Goal: Use online tool/utility: Use online tool/utility

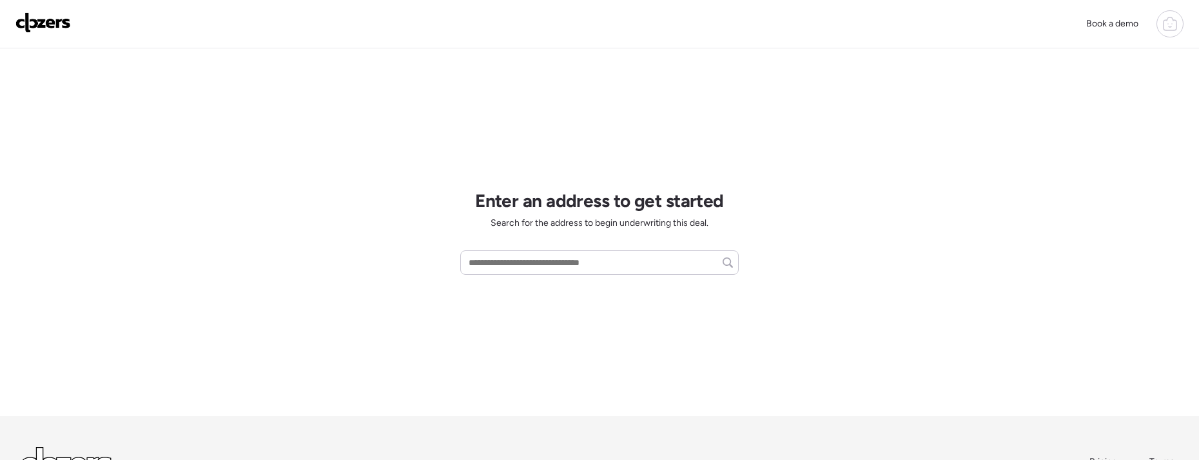
click at [1185, 24] on div "Book a demo" at bounding box center [599, 24] width 1199 height 48
click at [1179, 25] on div at bounding box center [1170, 23] width 27 height 27
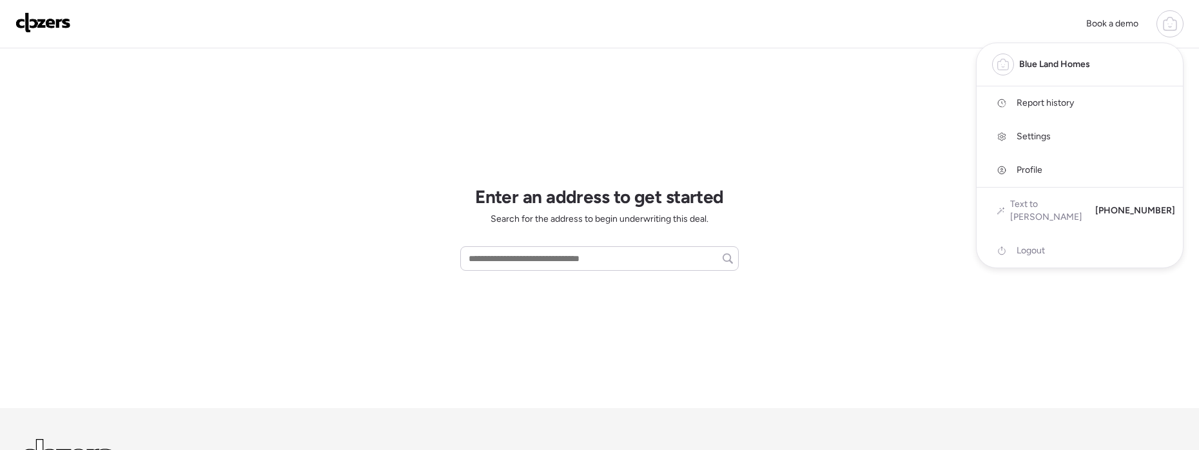
click at [1057, 101] on span "Report history" at bounding box center [1045, 103] width 57 height 13
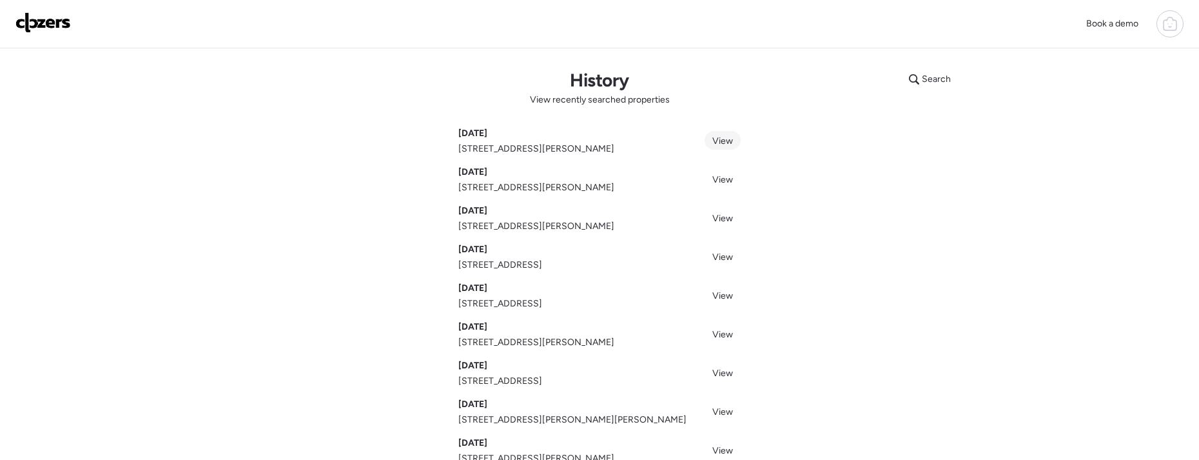
click at [724, 141] on span "View" at bounding box center [723, 140] width 21 height 11
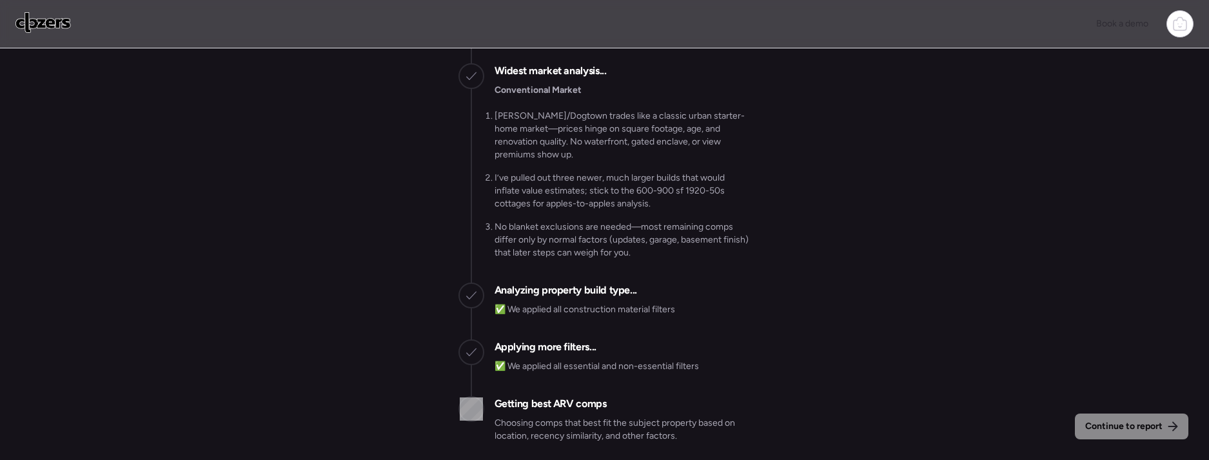
click at [1130, 436] on div "Continue to report" at bounding box center [1131, 426] width 113 height 26
click at [1131, 436] on div "Continue to report" at bounding box center [1131, 426] width 113 height 26
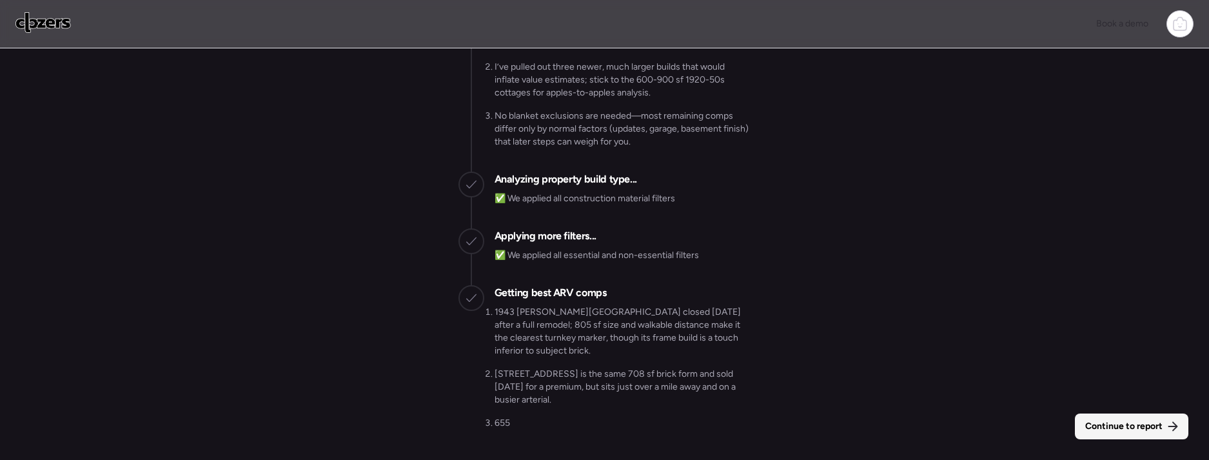
click at [1145, 428] on span "Continue to report" at bounding box center [1123, 426] width 77 height 13
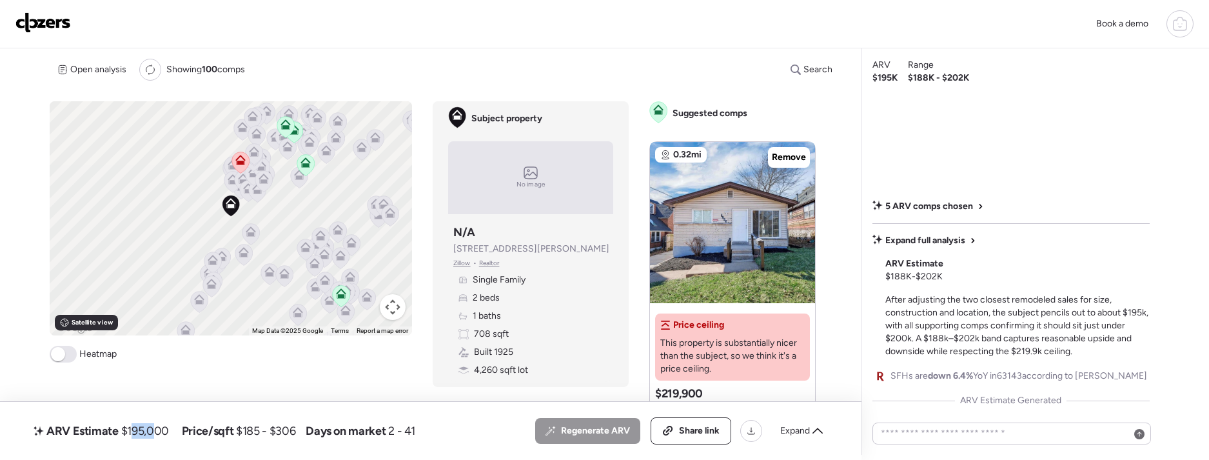
drag, startPoint x: 130, startPoint y: 431, endPoint x: 188, endPoint y: 431, distance: 58.0
click at [186, 431] on div "ARV Estimate $195,000 Price/sqft $185 - $306 Days on market 2 - 41" at bounding box center [223, 430] width 384 height 21
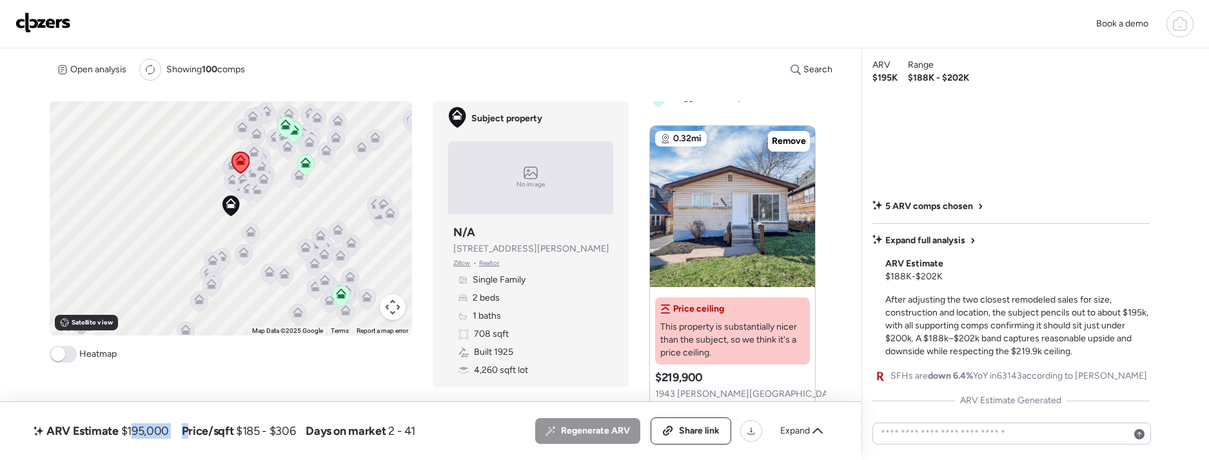
scroll to position [33, 0]
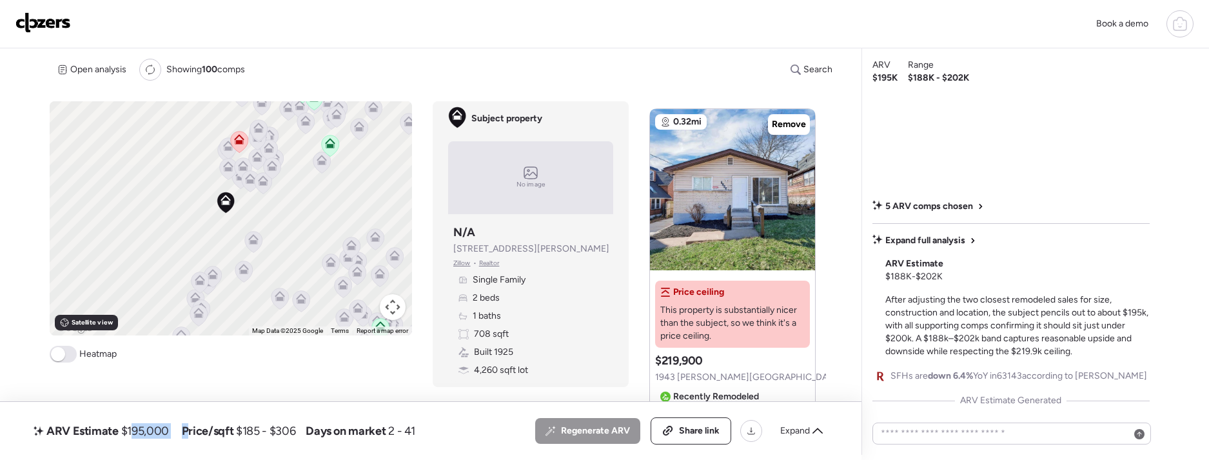
click at [283, 144] on div "To navigate, press the arrow keys. To activate drag with keyboard, press Alt + …" at bounding box center [231, 218] width 363 height 234
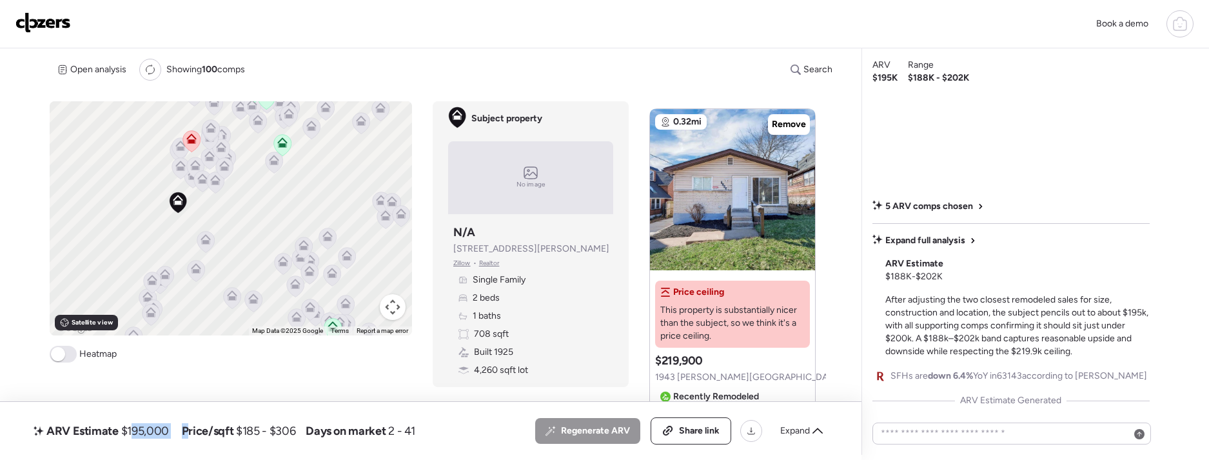
drag, startPoint x: 208, startPoint y: 191, endPoint x: 160, endPoint y: 232, distance: 62.7
click at [208, 192] on div "To activate drag with keyboard, press Alt + Enter. Once in keyboard drag state,…" at bounding box center [231, 218] width 363 height 234
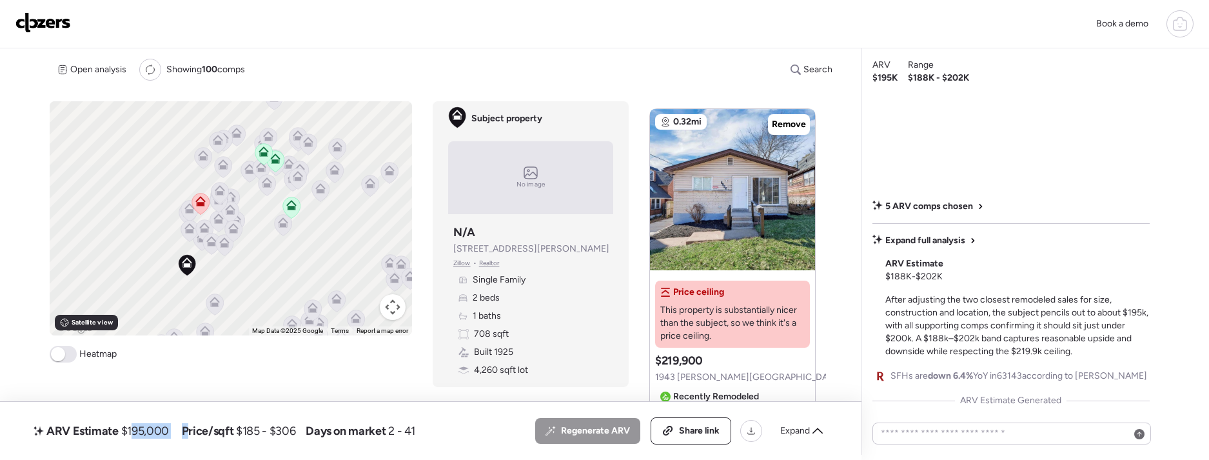
drag, startPoint x: 297, startPoint y: 183, endPoint x: 305, endPoint y: 244, distance: 61.7
click at [306, 245] on div "To activate drag with keyboard, press Alt + Enter. Once in keyboard drag state,…" at bounding box center [231, 218] width 363 height 234
click at [70, 351] on span at bounding box center [63, 354] width 27 height 17
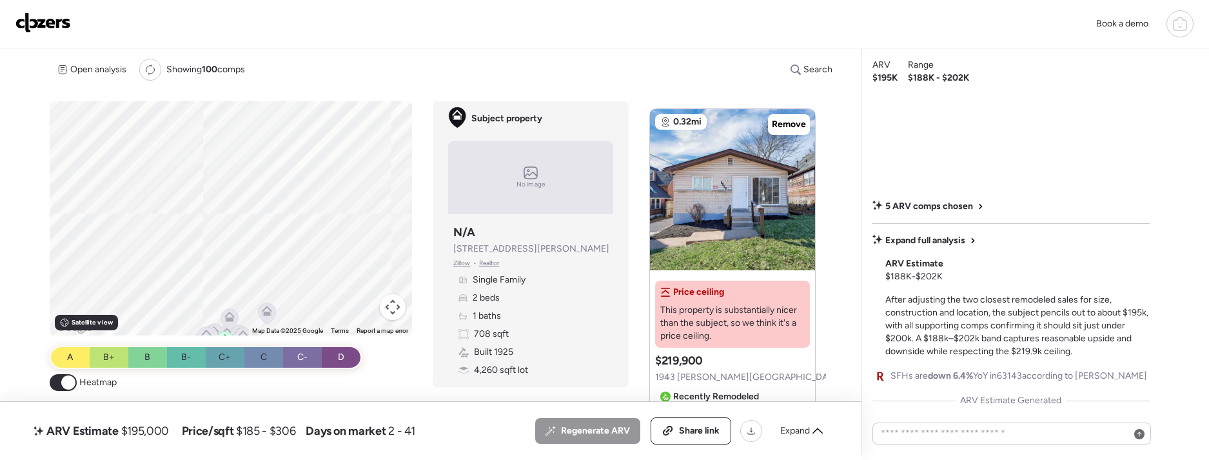
drag, startPoint x: 314, startPoint y: 186, endPoint x: 268, endPoint y: 305, distance: 127.4
click at [268, 305] on div "To activate drag with keyboard, press Alt + Enter. Once in keyboard drag state,…" at bounding box center [231, 218] width 363 height 234
drag, startPoint x: 279, startPoint y: 243, endPoint x: 271, endPoint y: 265, distance: 23.0
click at [271, 265] on div "To activate drag with keyboard, press Alt + Enter. Once in keyboard drag state,…" at bounding box center [231, 218] width 363 height 234
drag, startPoint x: 277, startPoint y: 239, endPoint x: 279, endPoint y: 271, distance: 32.3
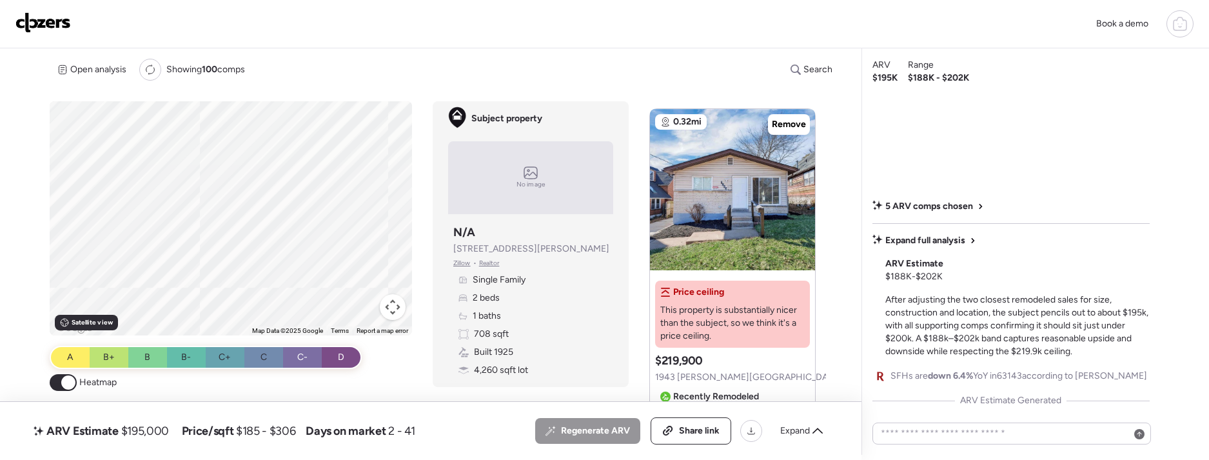
click at [279, 271] on div "To activate drag with keyboard, press Alt + Enter. Once in keyboard drag state,…" at bounding box center [231, 218] width 363 height 234
drag, startPoint x: 277, startPoint y: 263, endPoint x: 274, endPoint y: 171, distance: 92.2
click at [274, 171] on div "To activate drag with keyboard, press Alt + Enter. Once in keyboard drag state,…" at bounding box center [231, 218] width 363 height 234
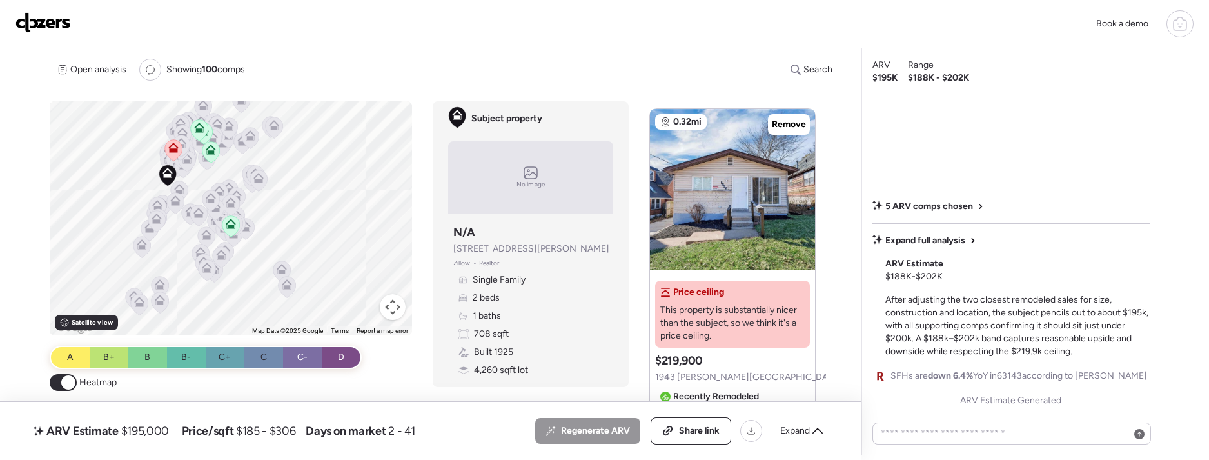
drag, startPoint x: 295, startPoint y: 255, endPoint x: 275, endPoint y: 92, distance: 164.4
click at [275, 92] on div "Open analysis Re-run report Showing 100 comps Search Comps list Analysis To act…" at bounding box center [448, 251] width 796 height 407
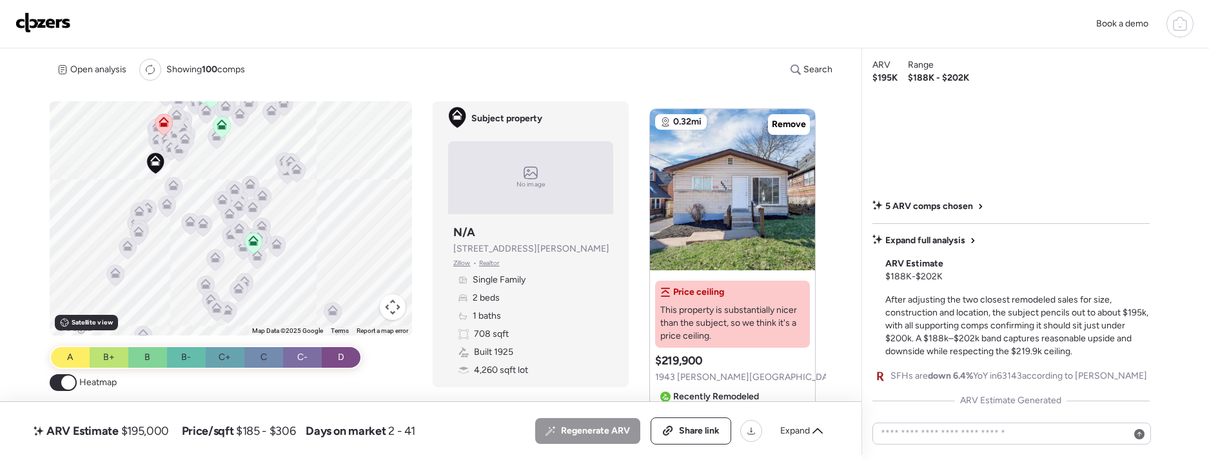
drag, startPoint x: 192, startPoint y: 184, endPoint x: 207, endPoint y: 187, distance: 15.8
click at [206, 186] on div "To activate drag with keyboard, press Alt + Enter. Once in keyboard drag state,…" at bounding box center [231, 218] width 363 height 234
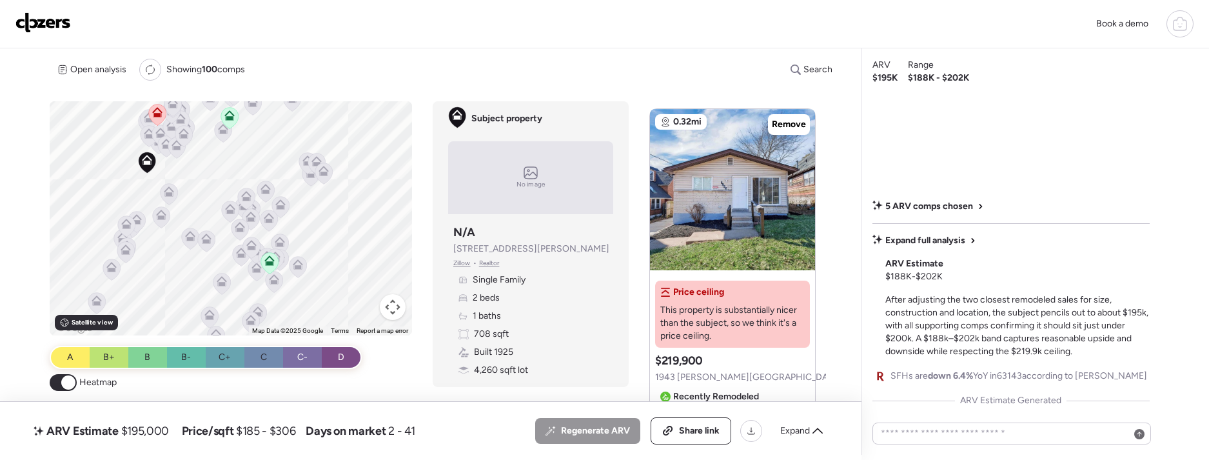
drag, startPoint x: 181, startPoint y: 179, endPoint x: 213, endPoint y: 194, distance: 35.2
click at [213, 194] on div "To activate drag with keyboard, press Alt + Enter. Once in keyboard drag state,…" at bounding box center [231, 218] width 363 height 234
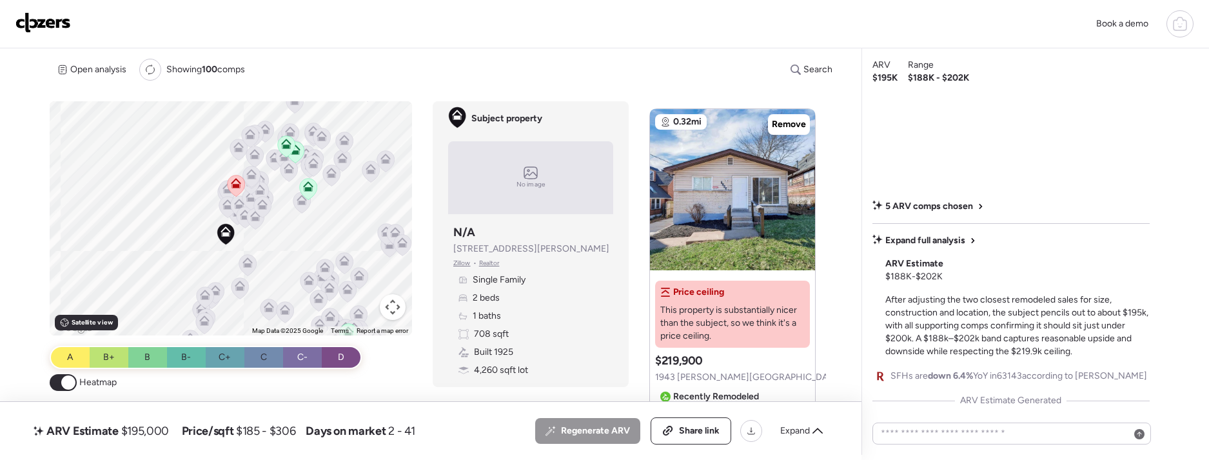
click at [285, 234] on div "To activate drag with keyboard, press Alt + Enter. Once in keyboard drag state,…" at bounding box center [231, 218] width 363 height 234
click at [287, 141] on icon at bounding box center [286, 143] width 10 height 10
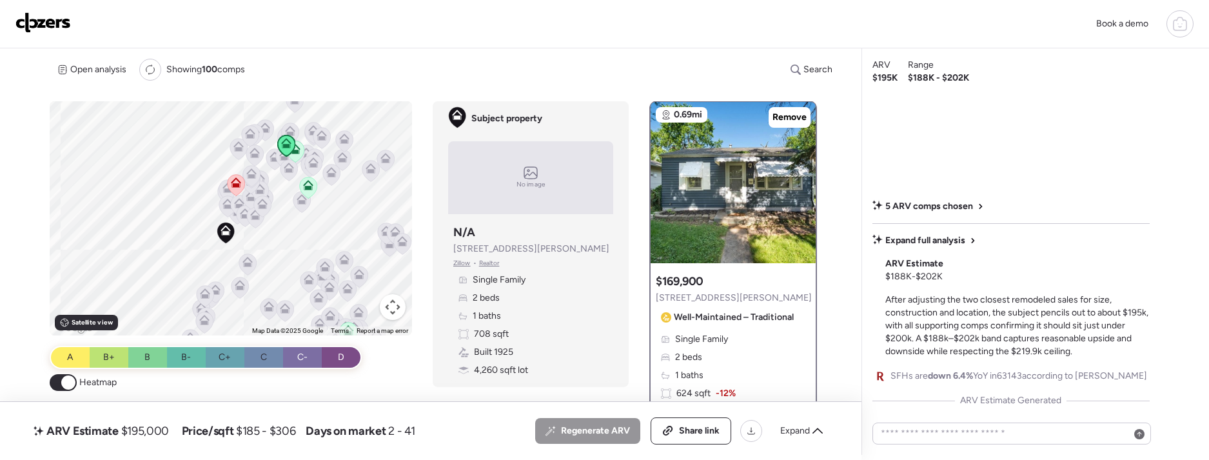
scroll to position [0, 0]
click at [798, 172] on div at bounding box center [801, 176] width 15 height 15
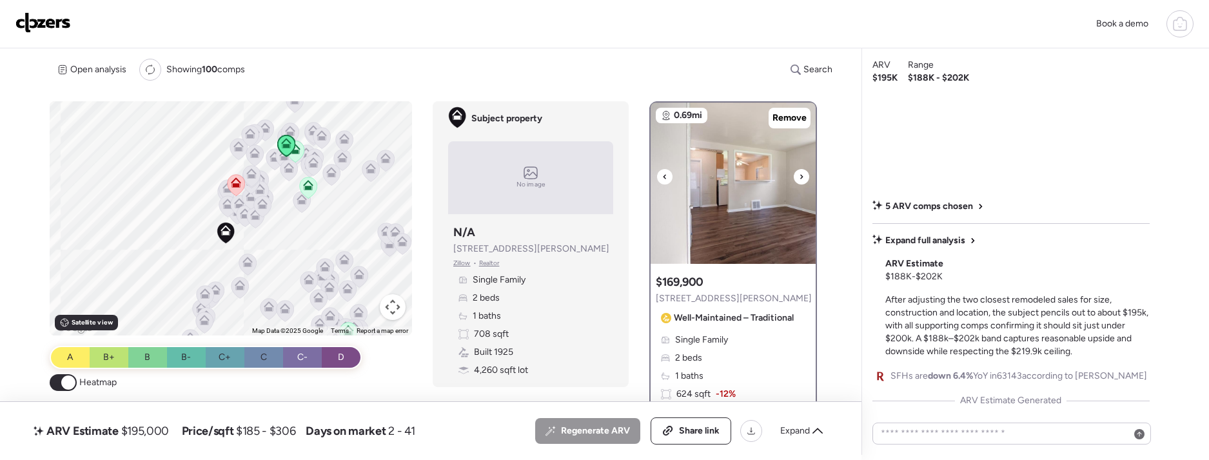
click at [799, 172] on icon at bounding box center [801, 176] width 5 height 15
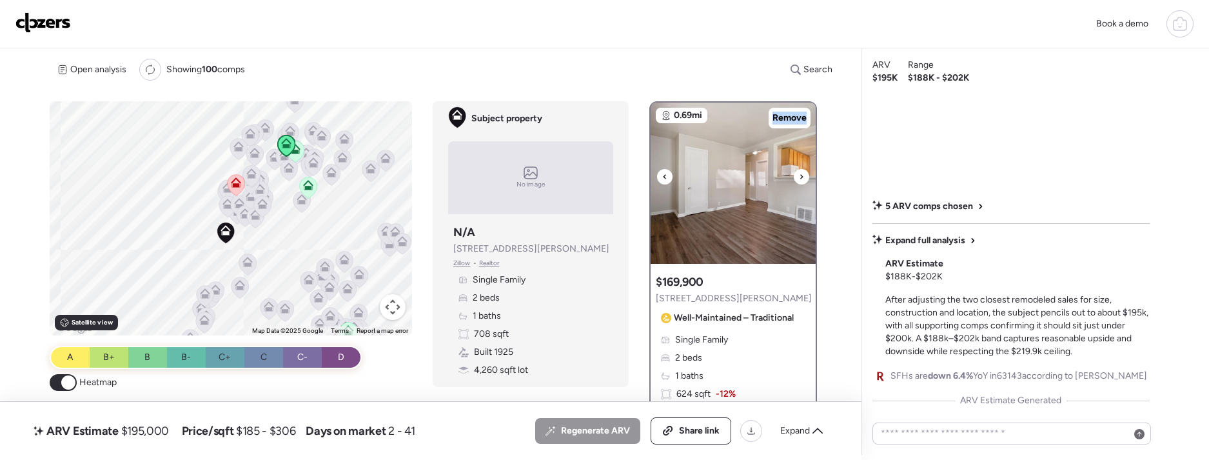
click at [799, 172] on icon at bounding box center [801, 176] width 5 height 15
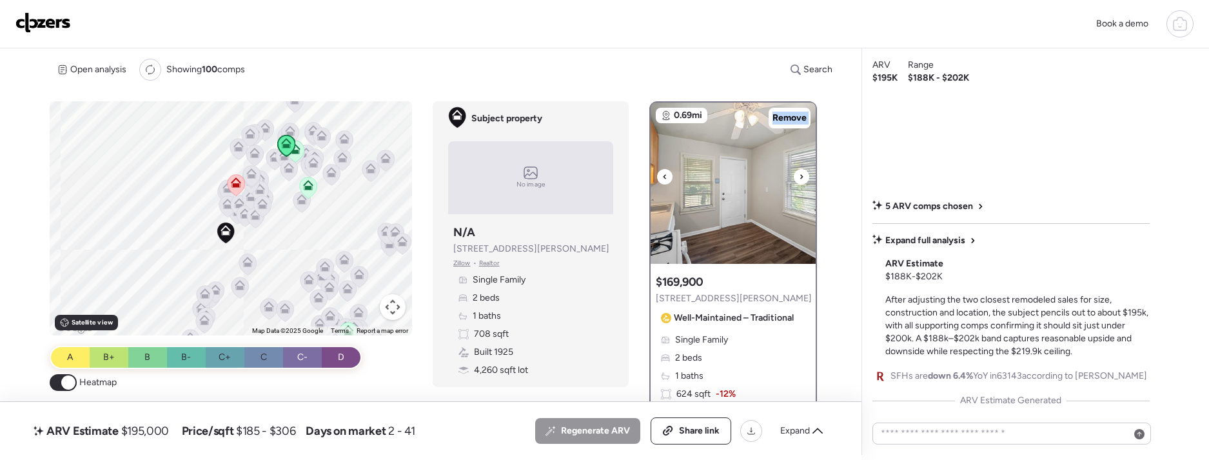
click at [799, 172] on icon at bounding box center [801, 176] width 5 height 15
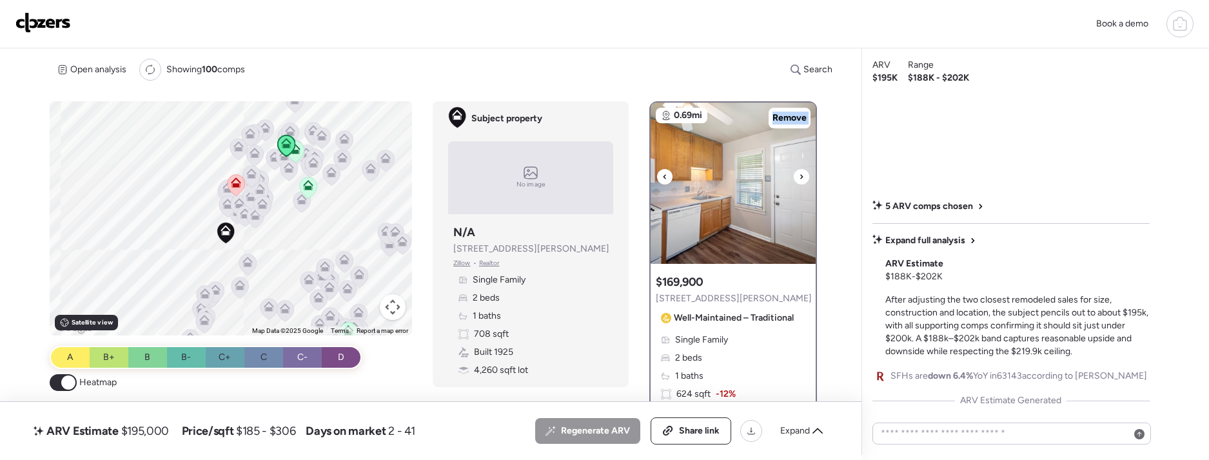
click at [799, 172] on icon at bounding box center [801, 176] width 5 height 15
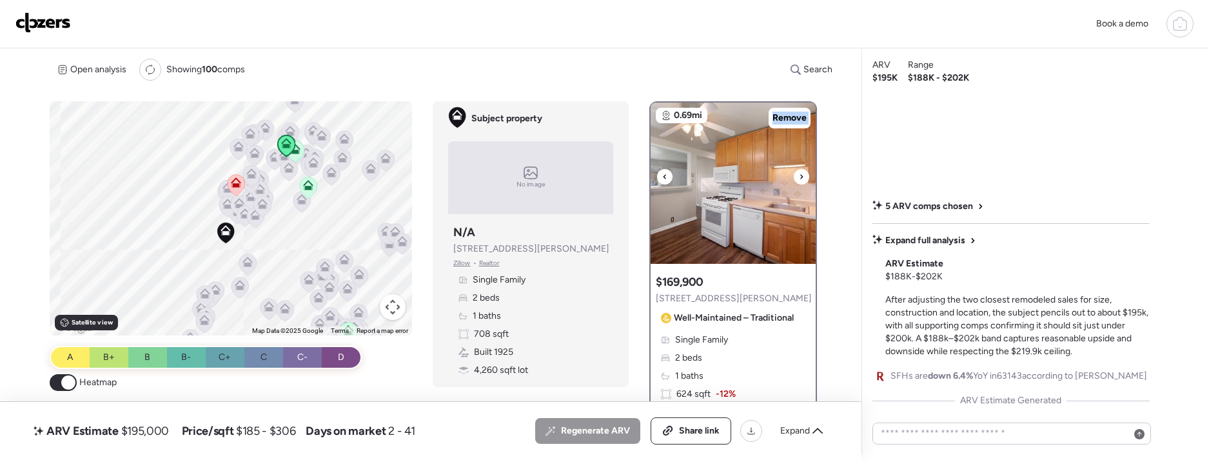
click at [799, 172] on icon at bounding box center [801, 176] width 5 height 15
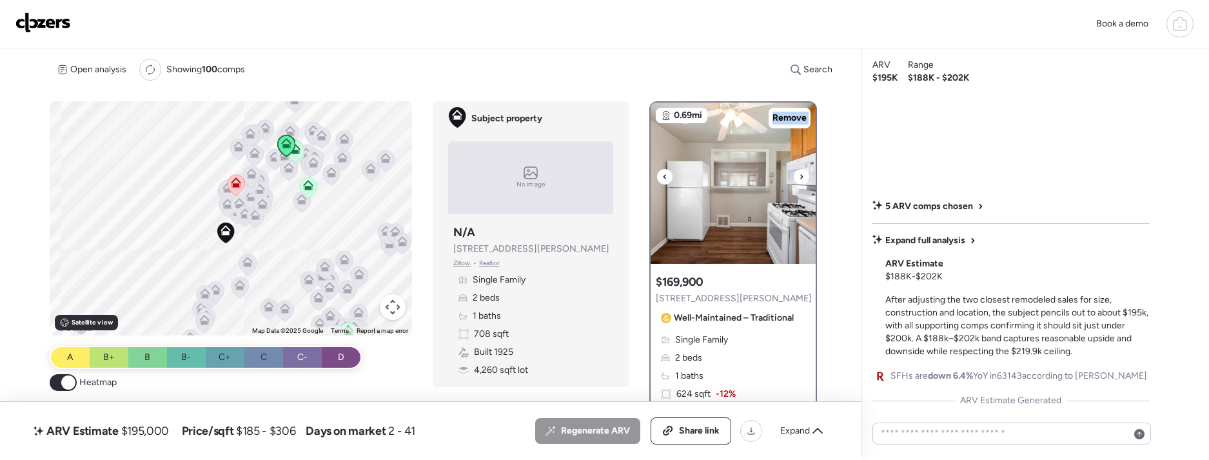
click at [799, 172] on icon at bounding box center [801, 176] width 5 height 15
click at [310, 181] on icon at bounding box center [308, 183] width 10 height 6
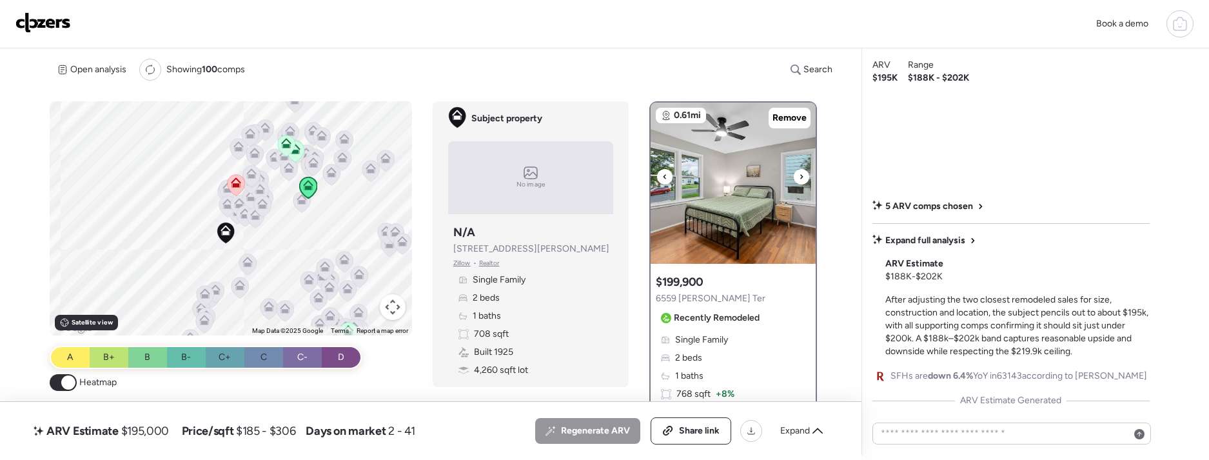
click at [802, 181] on icon at bounding box center [801, 176] width 5 height 15
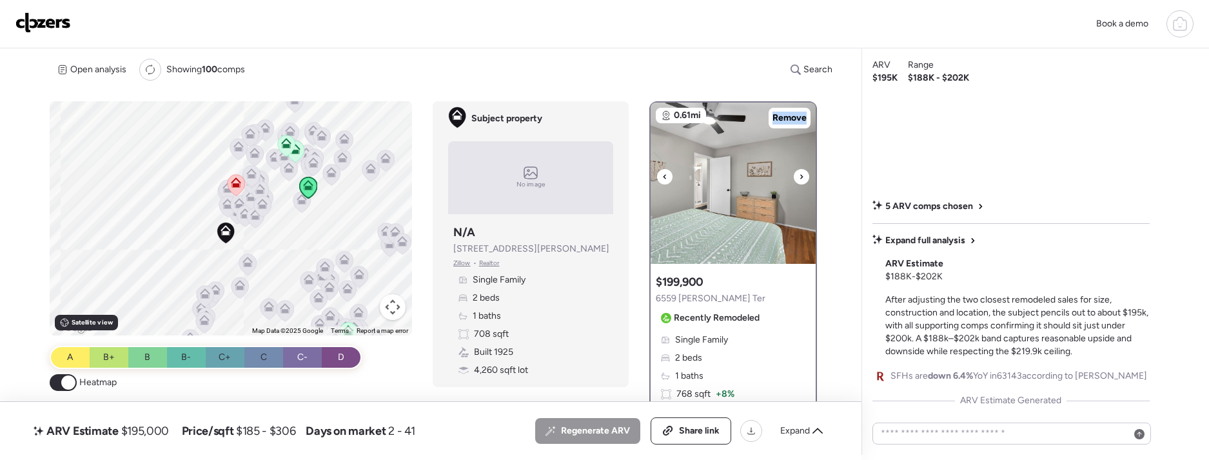
click at [802, 181] on icon at bounding box center [801, 176] width 5 height 15
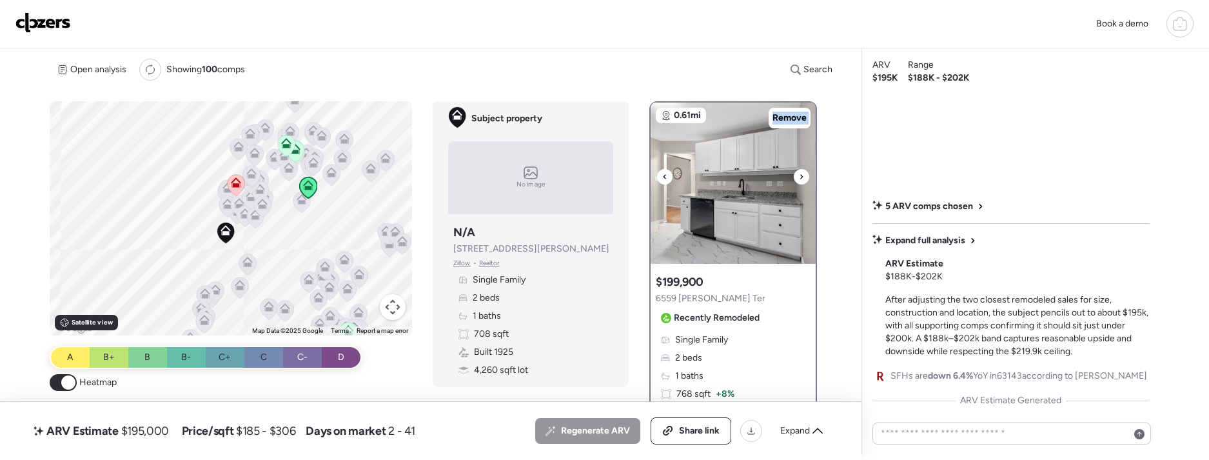
click at [802, 181] on icon at bounding box center [801, 176] width 5 height 15
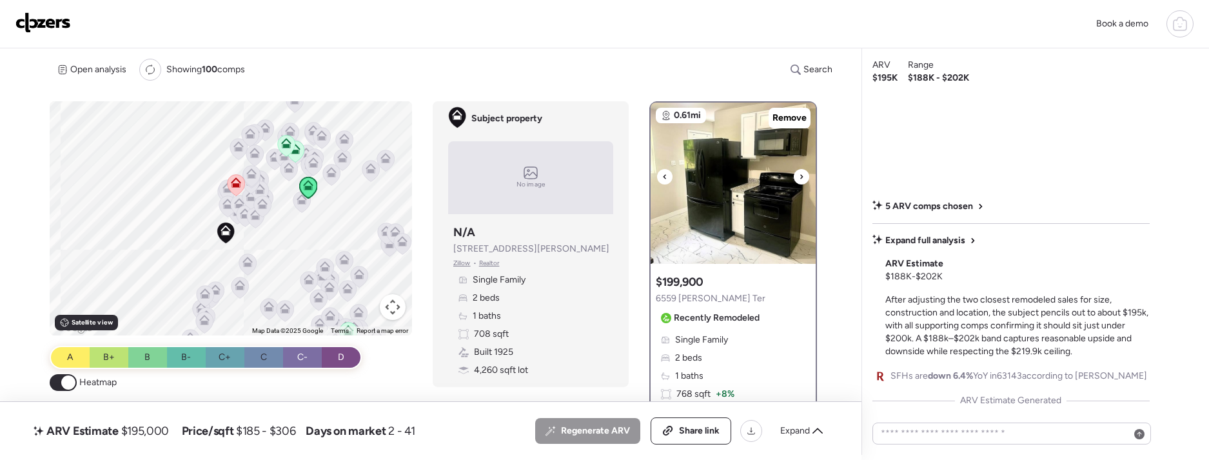
click at [660, 171] on div at bounding box center [664, 176] width 15 height 15
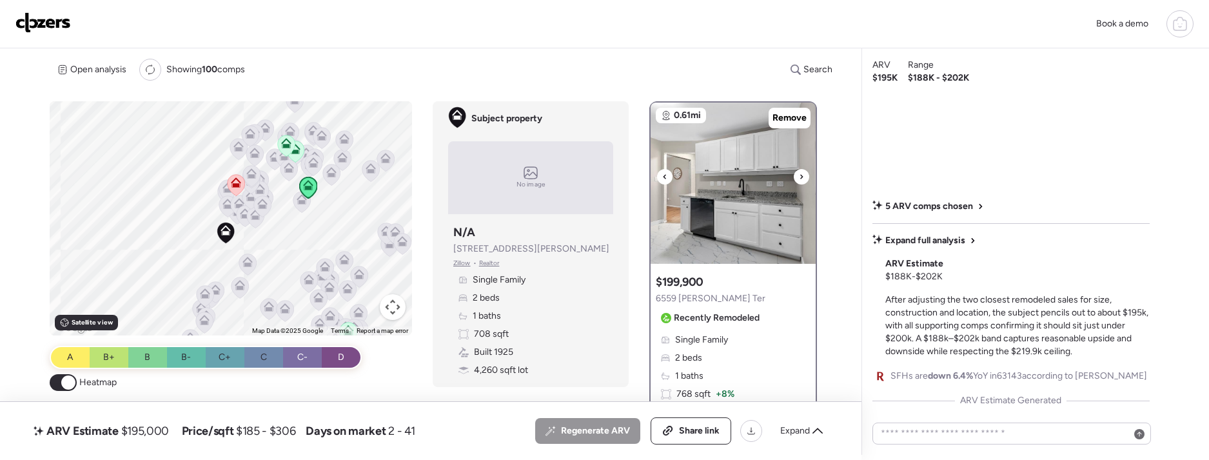
click at [802, 175] on icon at bounding box center [801, 176] width 5 height 15
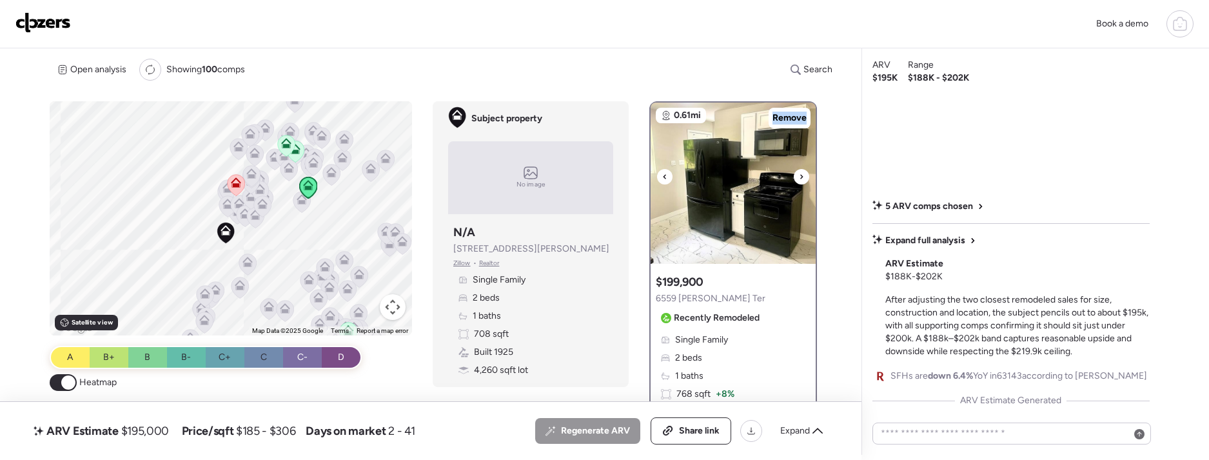
click at [802, 175] on icon at bounding box center [801, 176] width 3 height 5
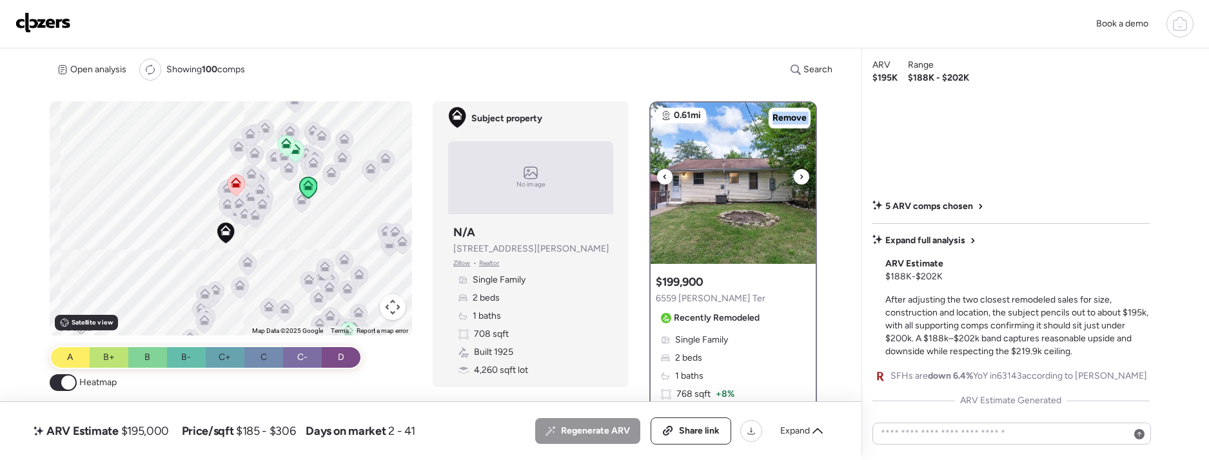
click at [801, 175] on icon at bounding box center [801, 176] width 5 height 15
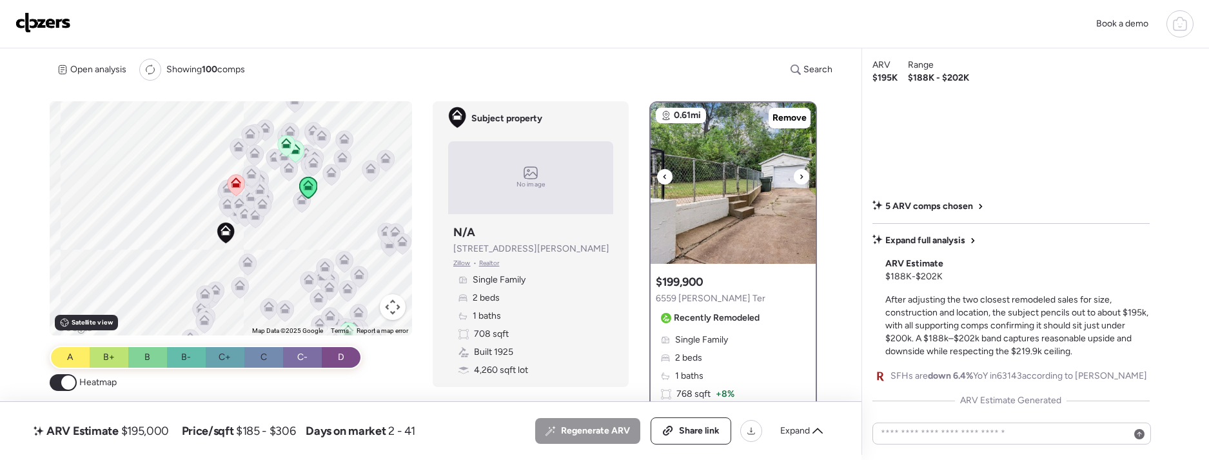
click at [801, 175] on icon at bounding box center [801, 176] width 5 height 15
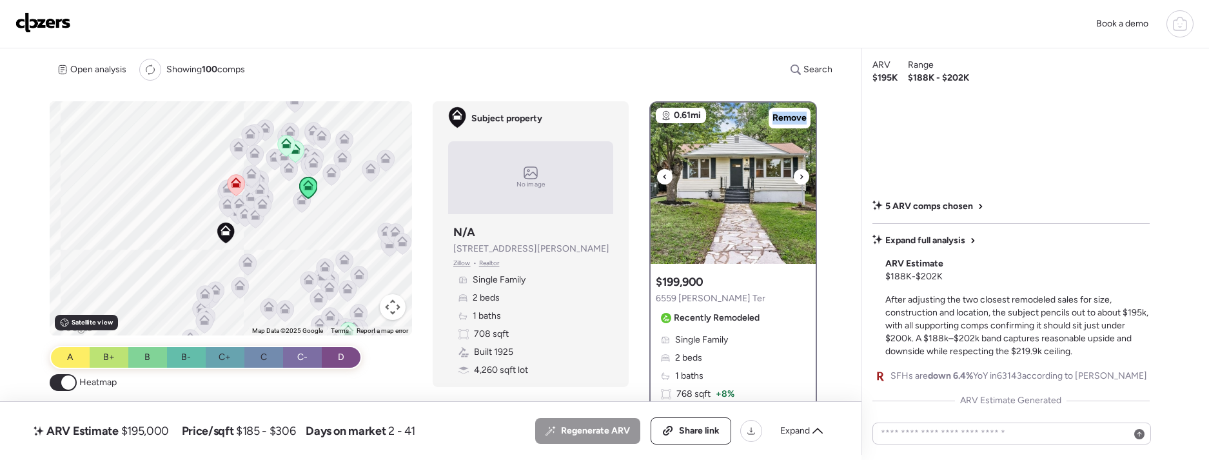
click at [801, 175] on icon at bounding box center [801, 176] width 5 height 15
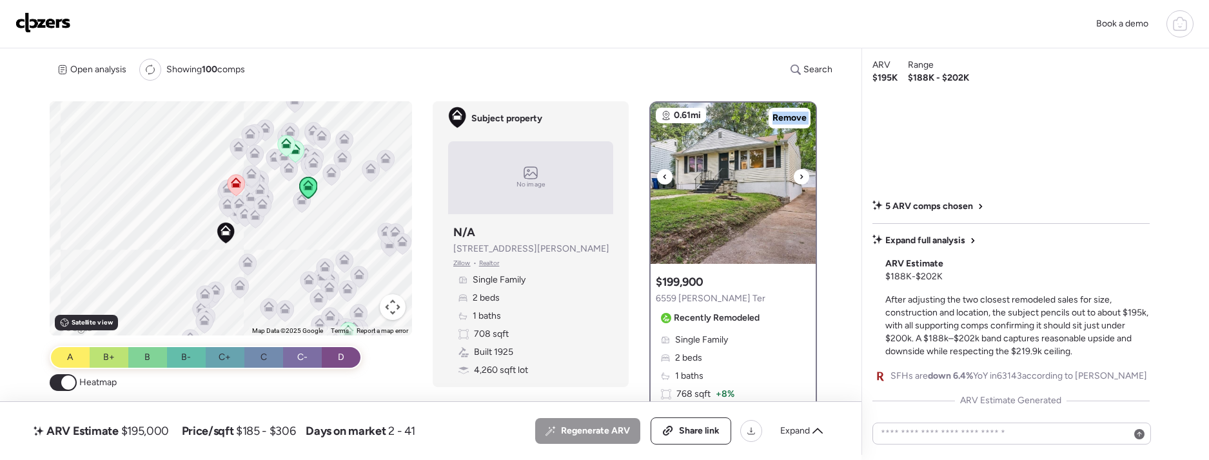
click at [801, 175] on icon at bounding box center [801, 176] width 5 height 15
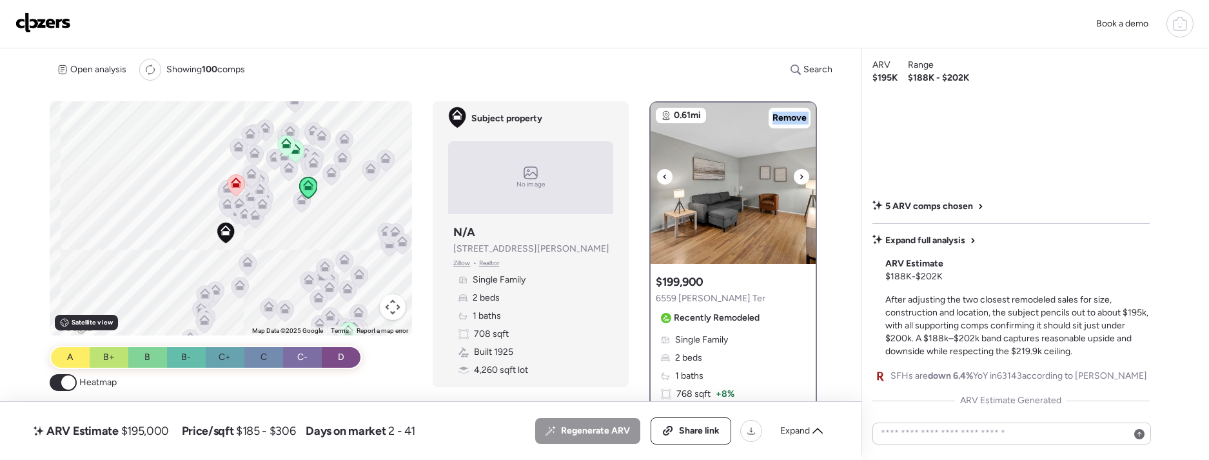
click at [800, 176] on icon at bounding box center [801, 176] width 5 height 15
click at [299, 241] on div "To activate drag with keyboard, press Alt + Enter. Once in keyboard drag state,…" at bounding box center [231, 218] width 363 height 234
click at [814, 439] on div "Expand" at bounding box center [802, 430] width 58 height 21
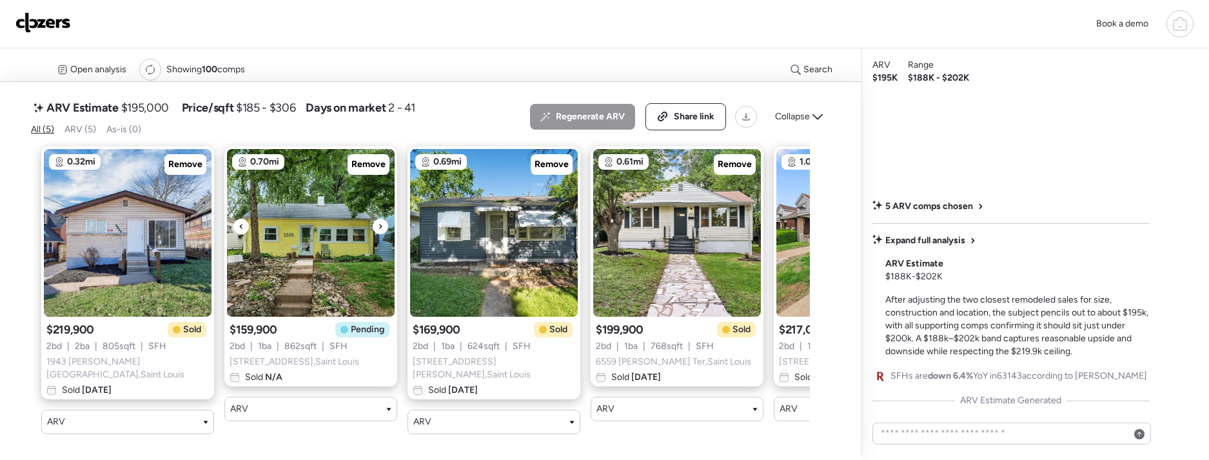
click at [382, 230] on icon at bounding box center [380, 226] width 5 height 15
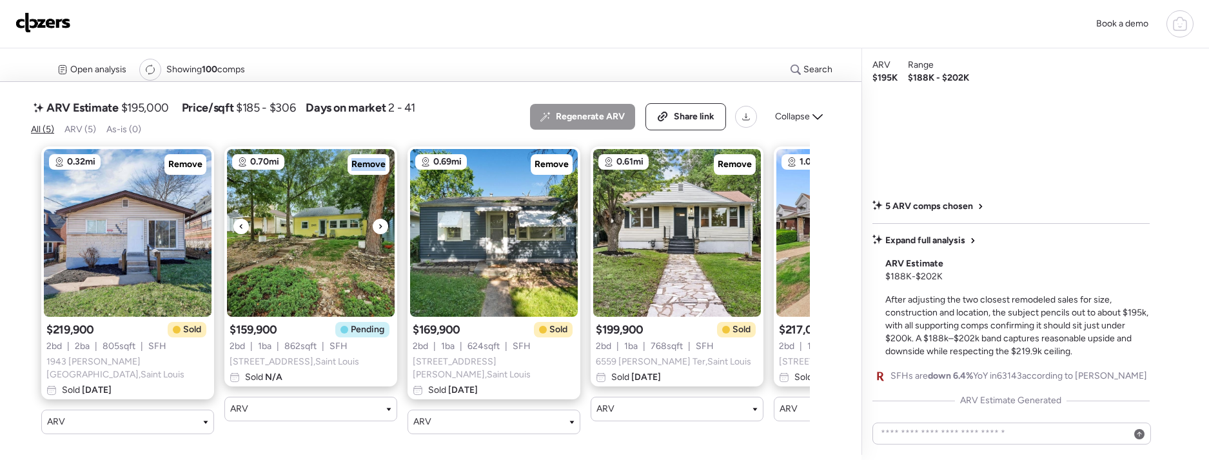
click at [382, 230] on icon at bounding box center [380, 226] width 5 height 15
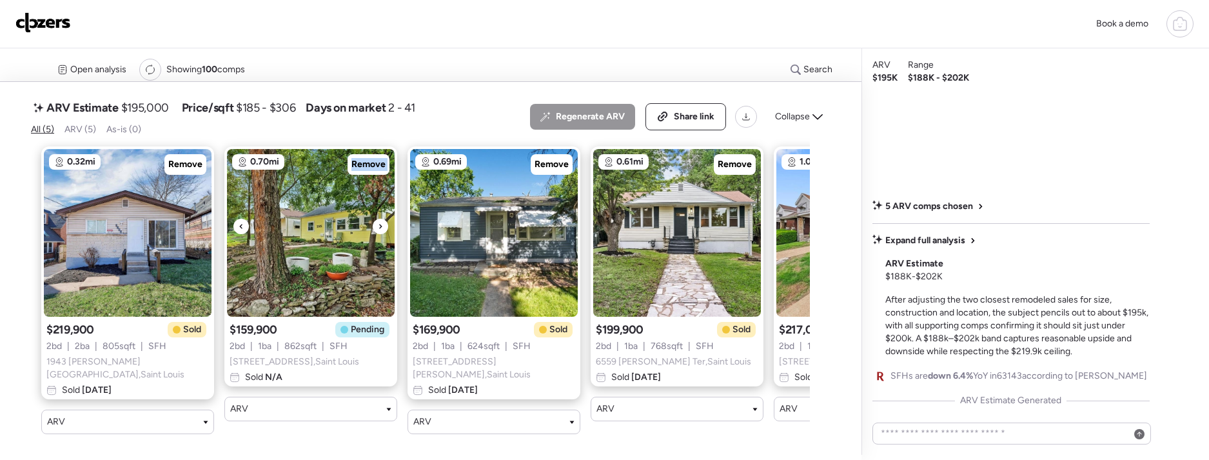
click at [382, 230] on icon at bounding box center [380, 226] width 5 height 15
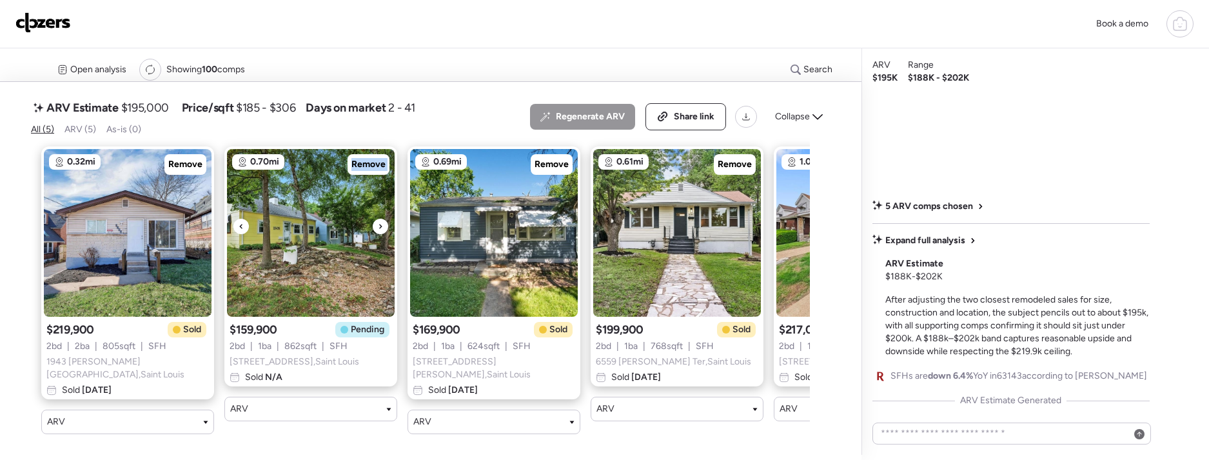
click at [382, 230] on icon at bounding box center [380, 226] width 5 height 15
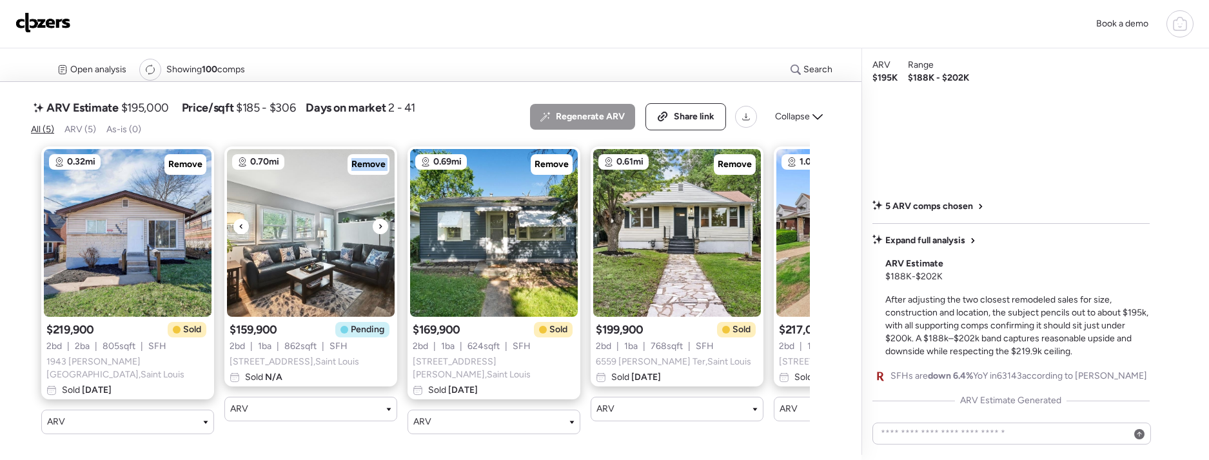
click at [382, 230] on icon at bounding box center [380, 226] width 5 height 15
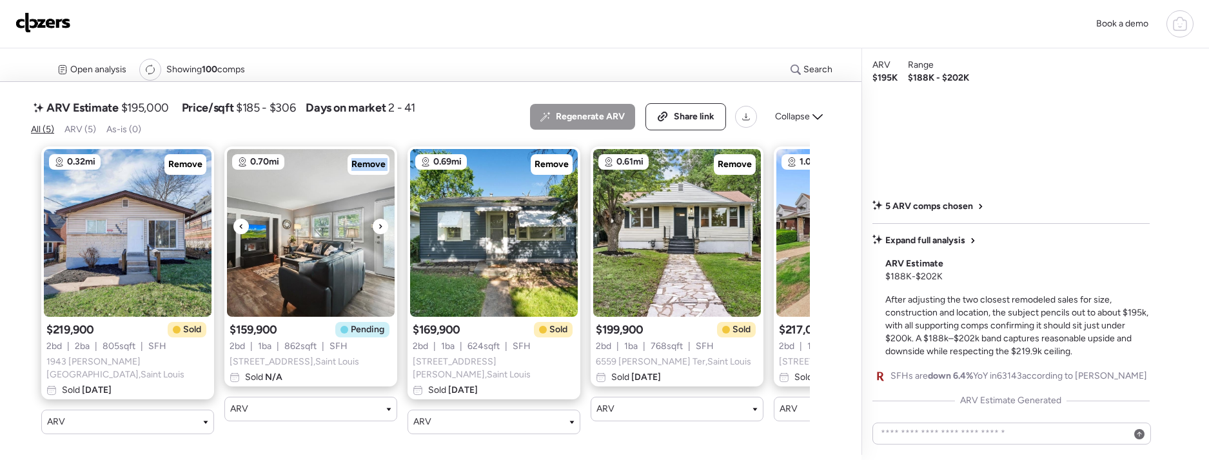
click at [382, 230] on icon at bounding box center [380, 226] width 5 height 15
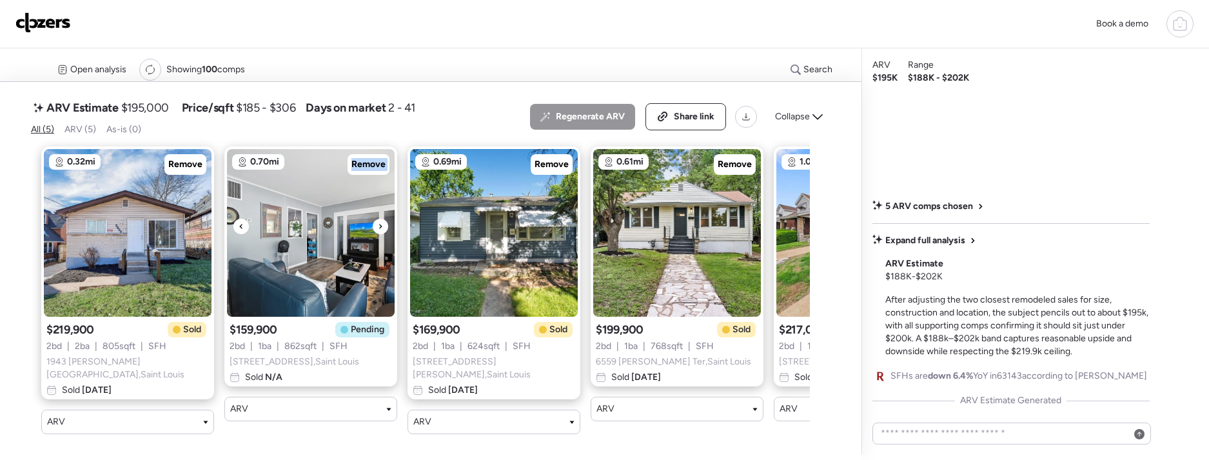
click at [382, 230] on icon at bounding box center [380, 226] width 5 height 15
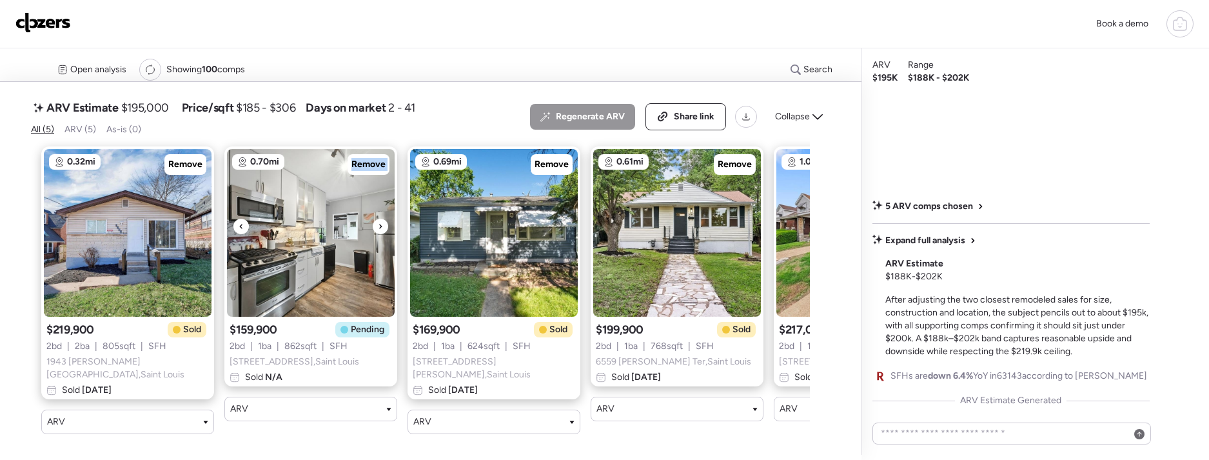
click at [382, 230] on icon at bounding box center [380, 226] width 5 height 15
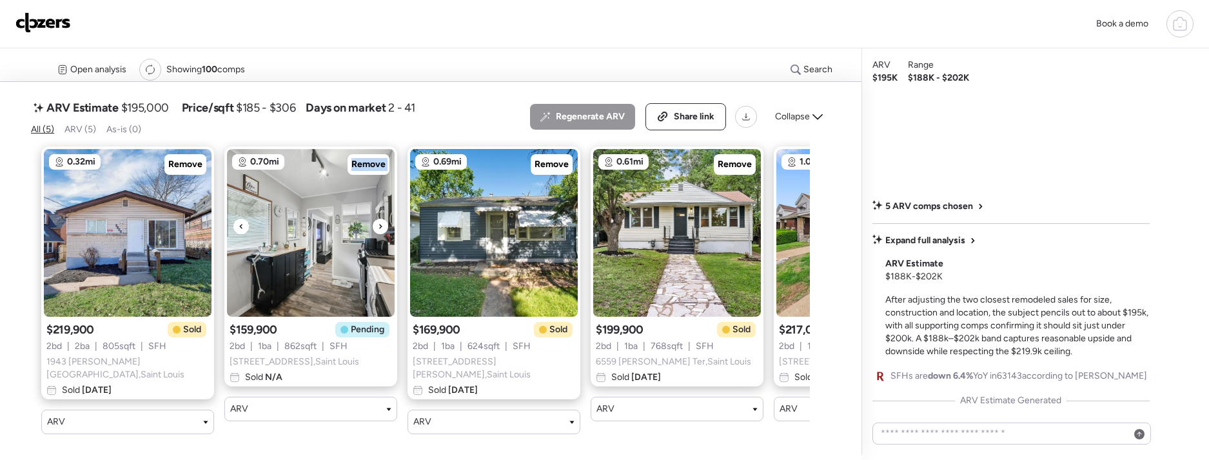
click at [382, 230] on icon at bounding box center [380, 226] width 5 height 15
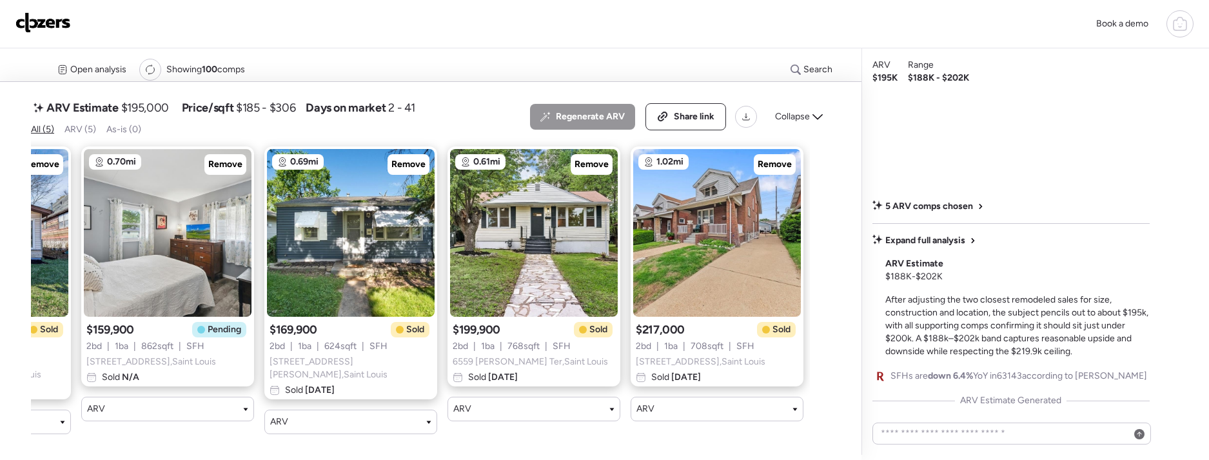
scroll to position [0, 144]
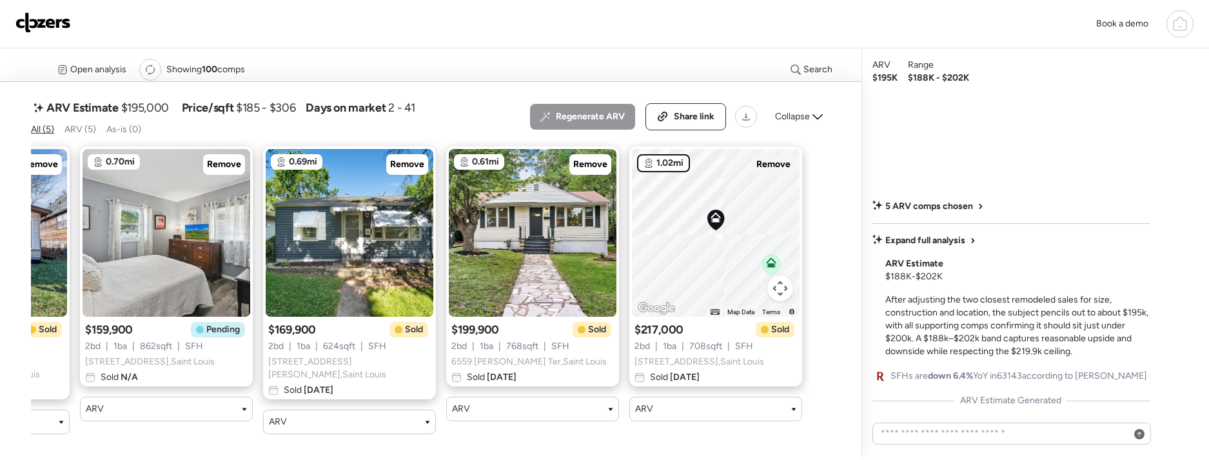
click at [784, 169] on span "Remove" at bounding box center [773, 164] width 34 height 13
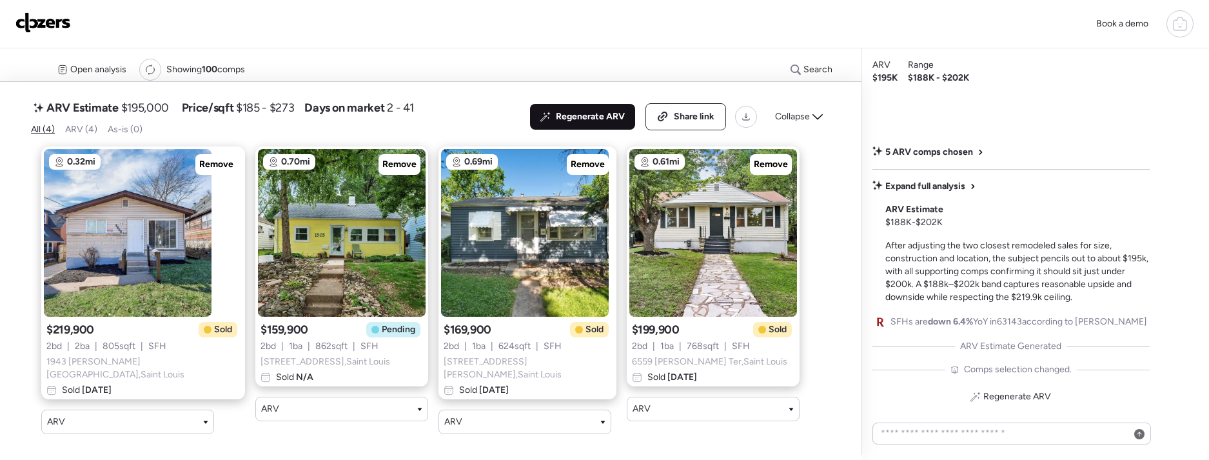
drag, startPoint x: 600, startPoint y: 110, endPoint x: 611, endPoint y: 117, distance: 13.6
click at [600, 110] on div "Regenerate ARV" at bounding box center [582, 117] width 105 height 26
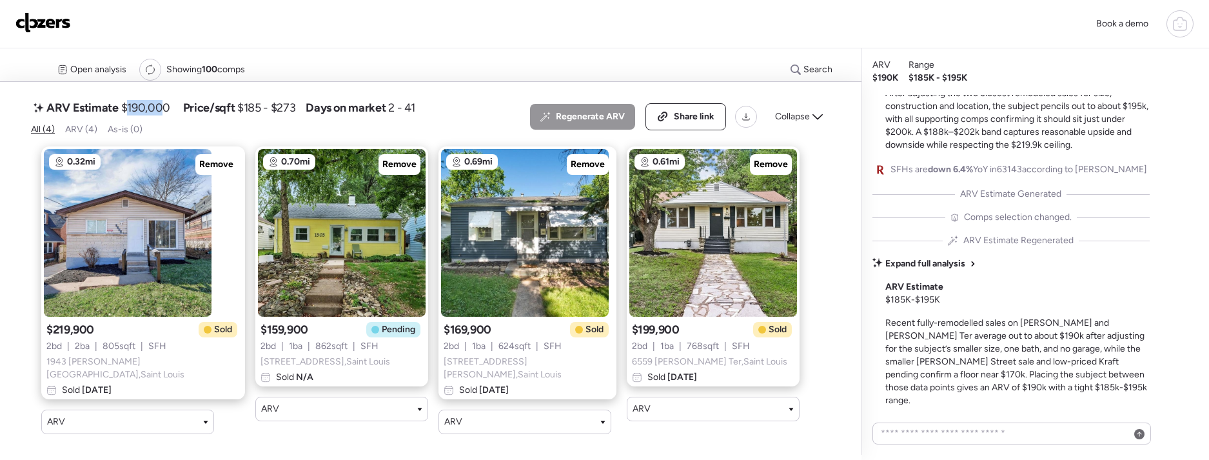
drag, startPoint x: 128, startPoint y: 108, endPoint x: 164, endPoint y: 117, distance: 36.4
click at [163, 115] on span "$190,000" at bounding box center [145, 107] width 49 height 15
